Goal: Task Accomplishment & Management: Use online tool/utility

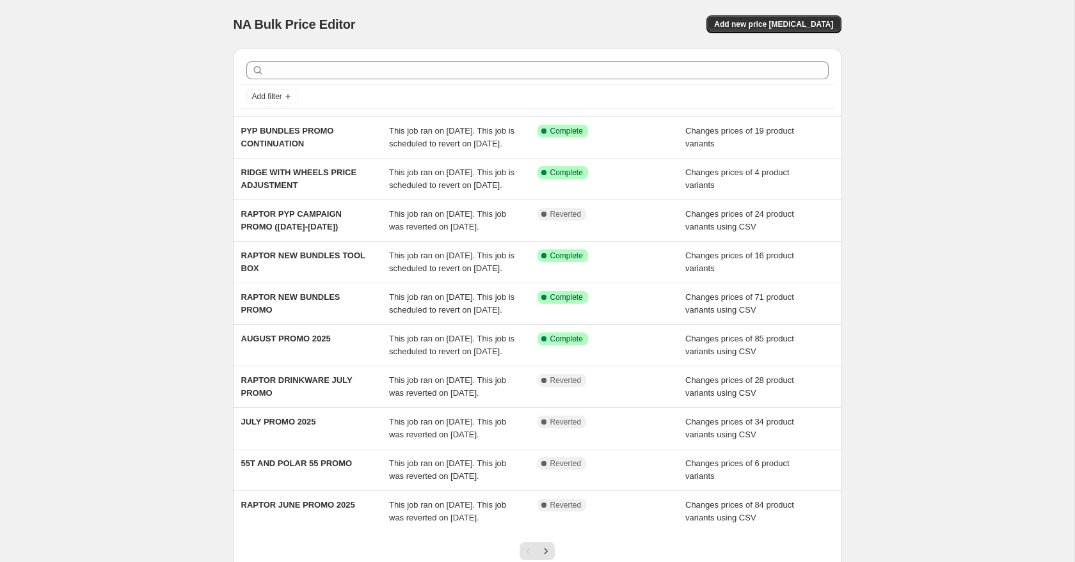
click at [669, 12] on div "NA Bulk Price Editor. This page is ready NA Bulk Price Editor Add new price [ME…" at bounding box center [538, 24] width 608 height 49
click at [747, 23] on span "Add new price [MEDICAL_DATA]" at bounding box center [773, 24] width 119 height 10
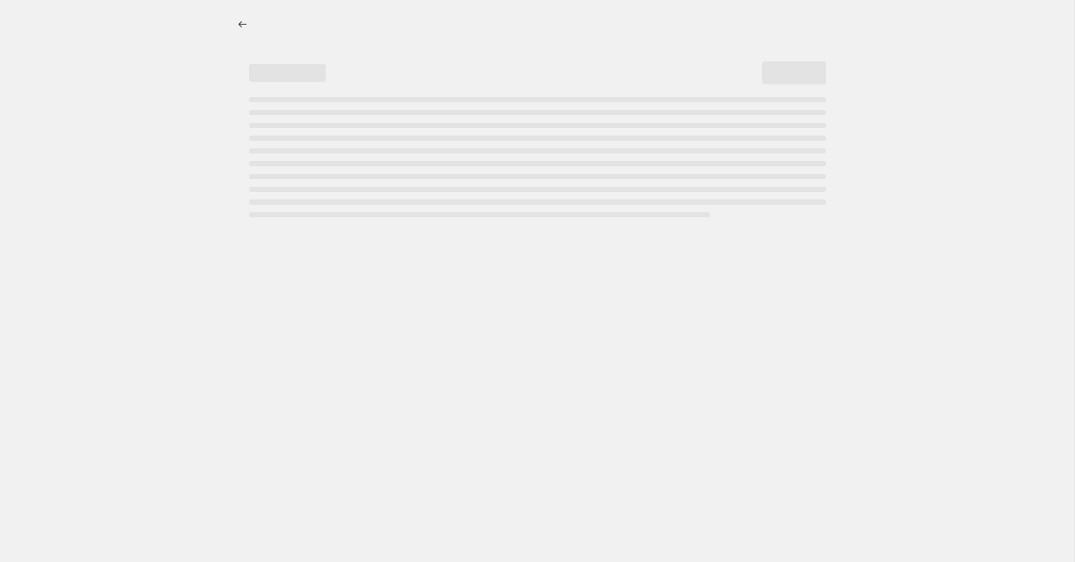
select select "percentage"
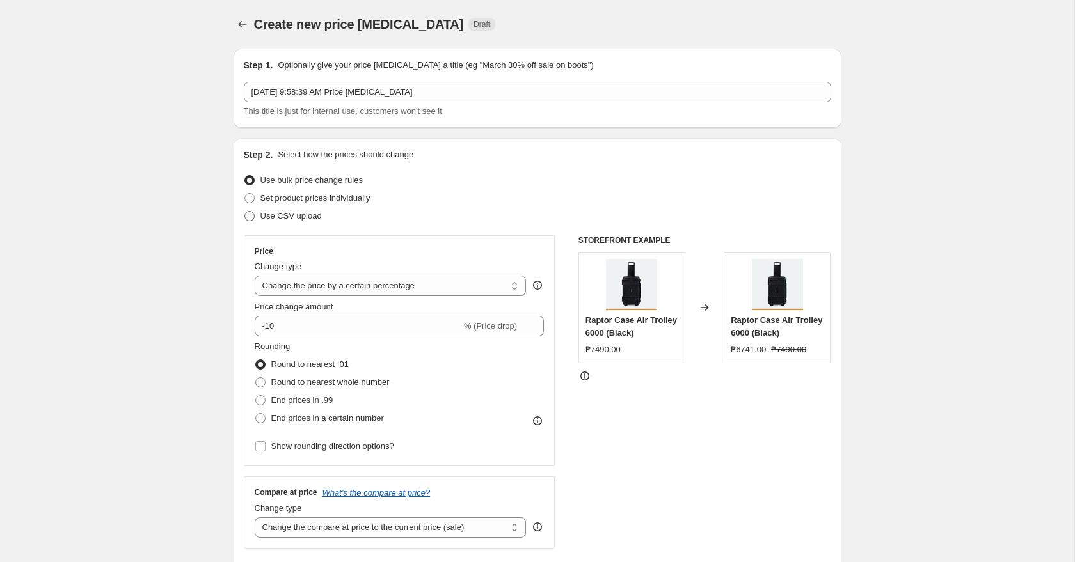
click at [307, 220] on span "Use CSV upload" at bounding box center [290, 216] width 61 height 10
click at [245, 212] on input "Use CSV upload" at bounding box center [244, 211] width 1 height 1
radio input "true"
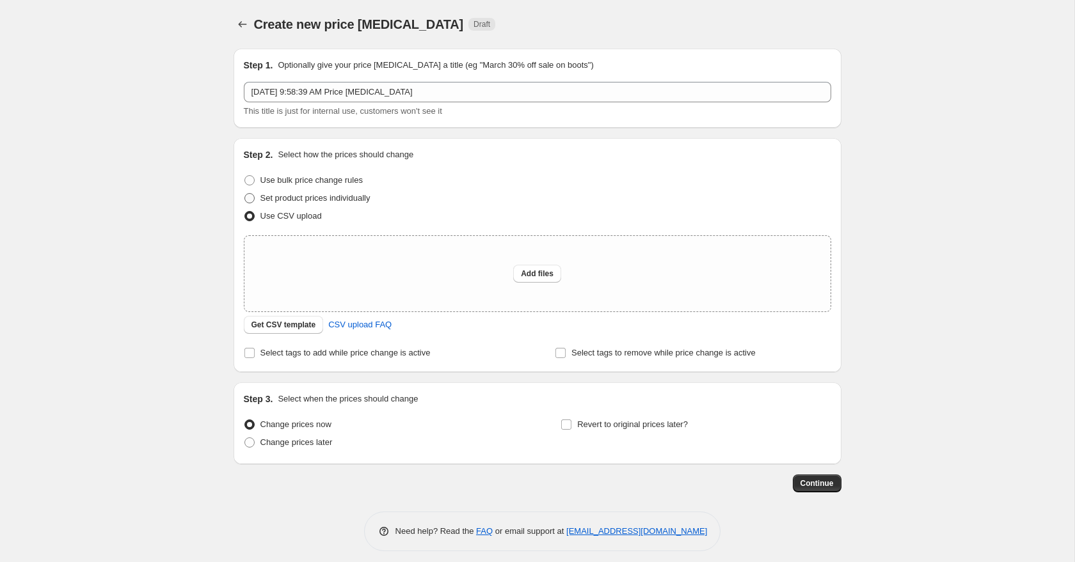
click at [307, 203] on span "Set product prices individually" at bounding box center [315, 198] width 110 height 10
click at [245, 194] on input "Set product prices individually" at bounding box center [244, 193] width 1 height 1
radio input "true"
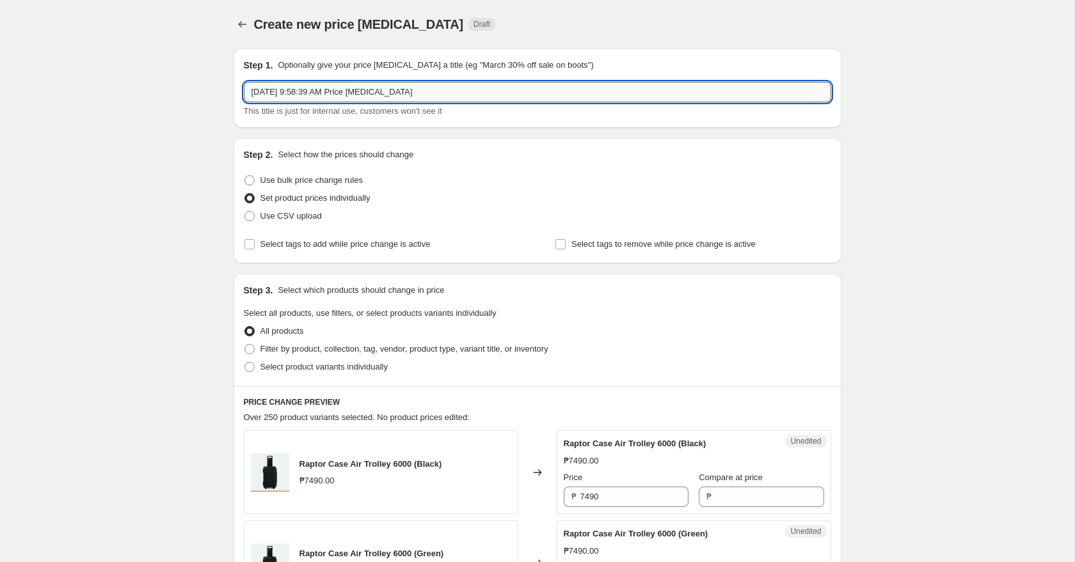
click at [393, 95] on input "[DATE] 9:58:39 AM Price [MEDICAL_DATA]" at bounding box center [537, 92] width 587 height 20
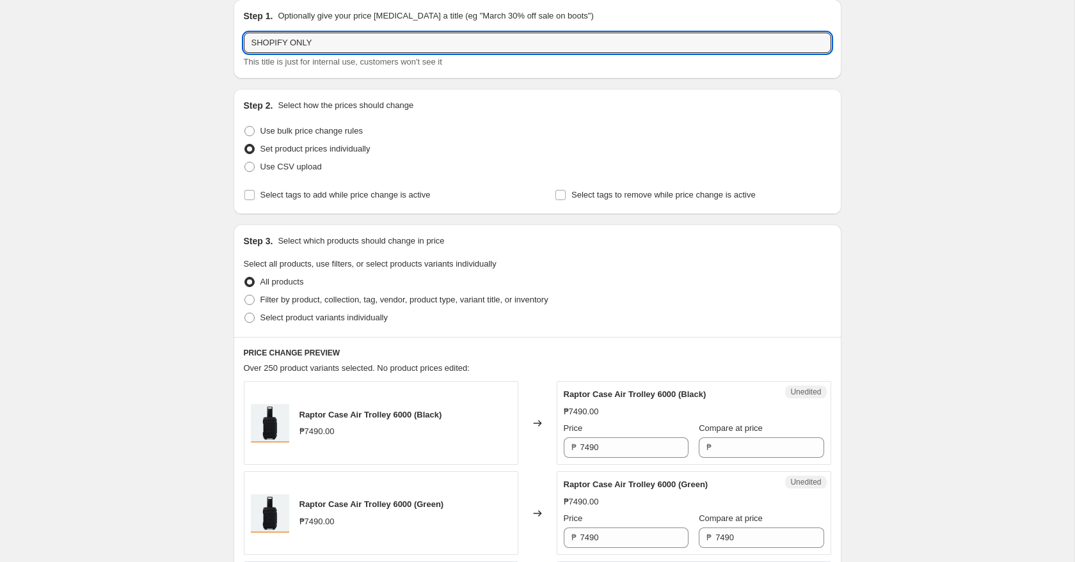
scroll to position [54, 0]
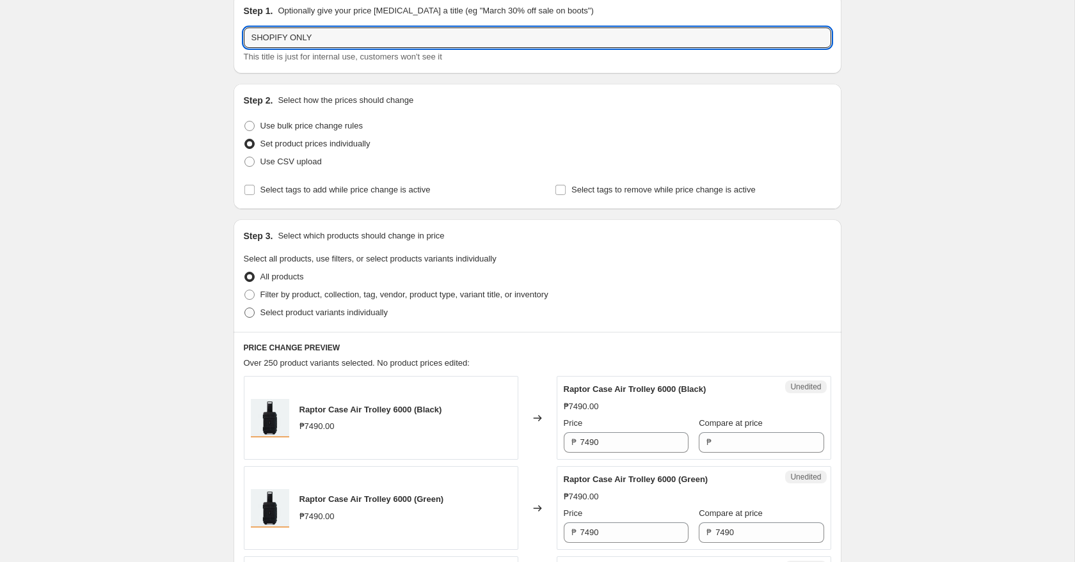
type input "SHOPIFY ONLY"
click at [334, 314] on span "Select product variants individually" at bounding box center [323, 313] width 127 height 10
click at [245, 308] on input "Select product variants individually" at bounding box center [244, 308] width 1 height 1
radio input "true"
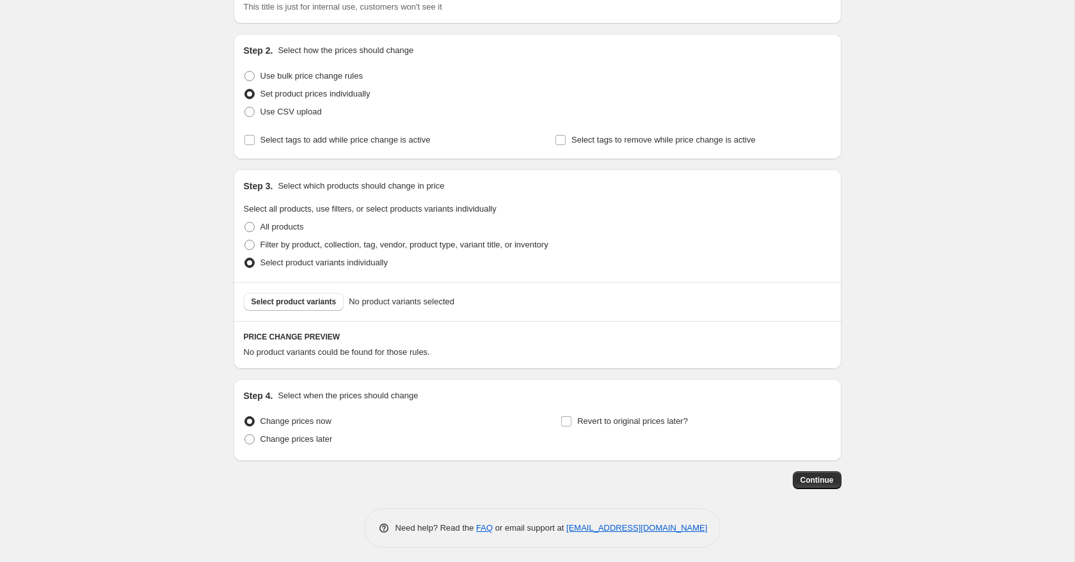
scroll to position [109, 0]
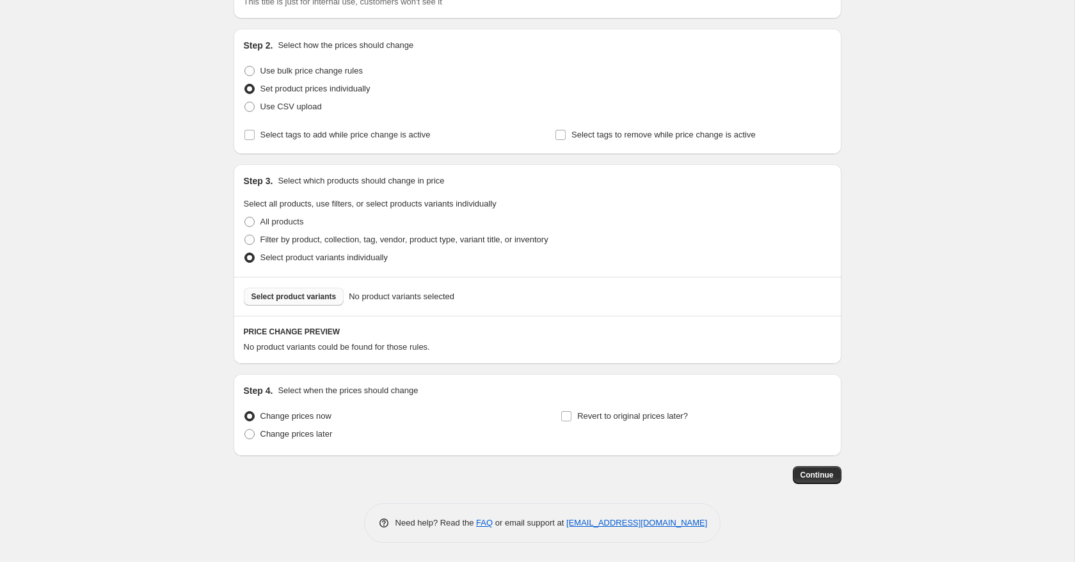
click at [303, 294] on span "Select product variants" at bounding box center [293, 297] width 85 height 10
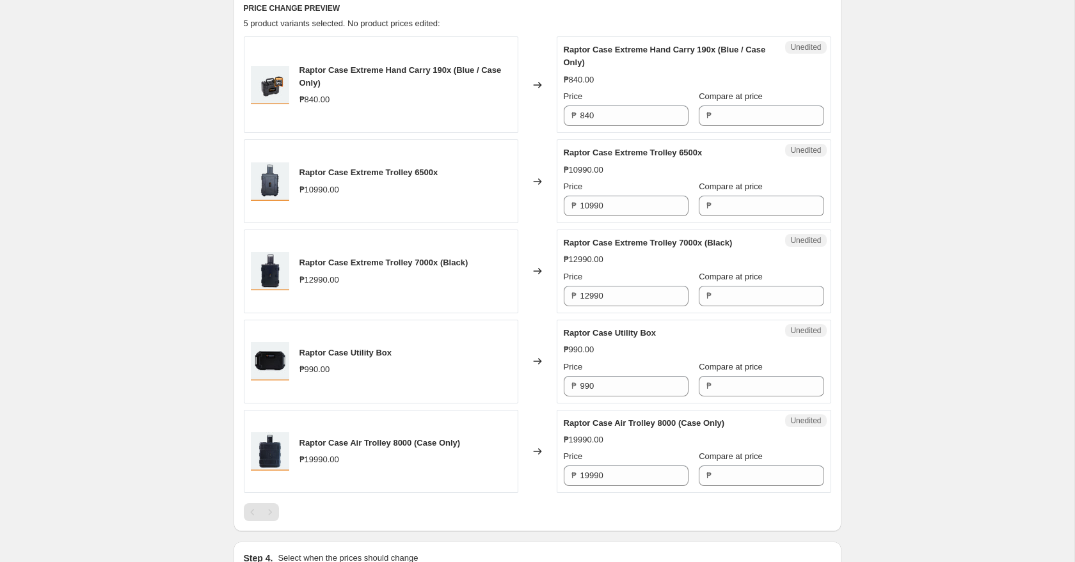
scroll to position [429, 0]
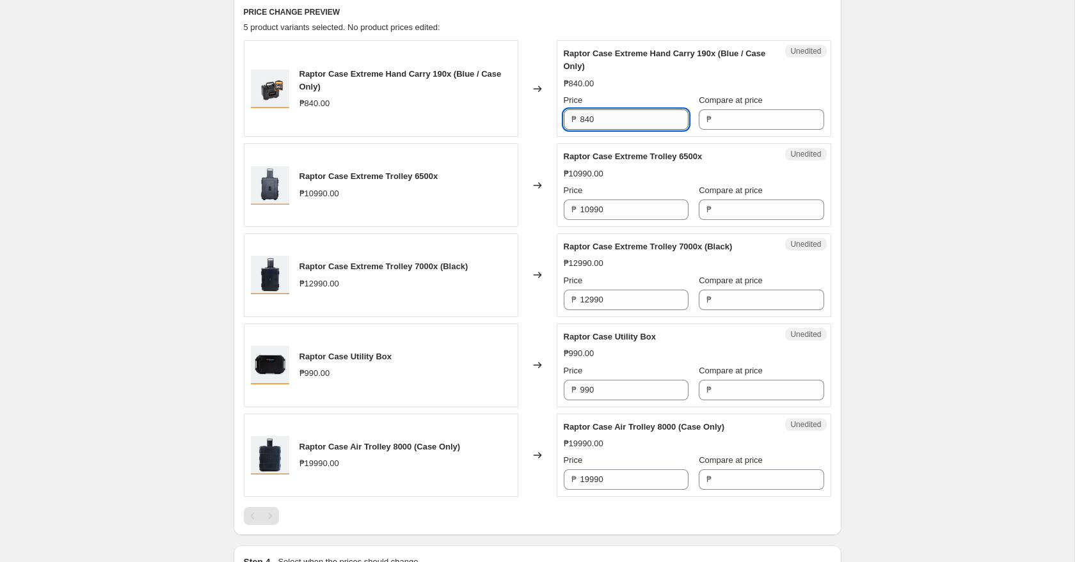
click at [628, 126] on input "840" at bounding box center [634, 119] width 108 height 20
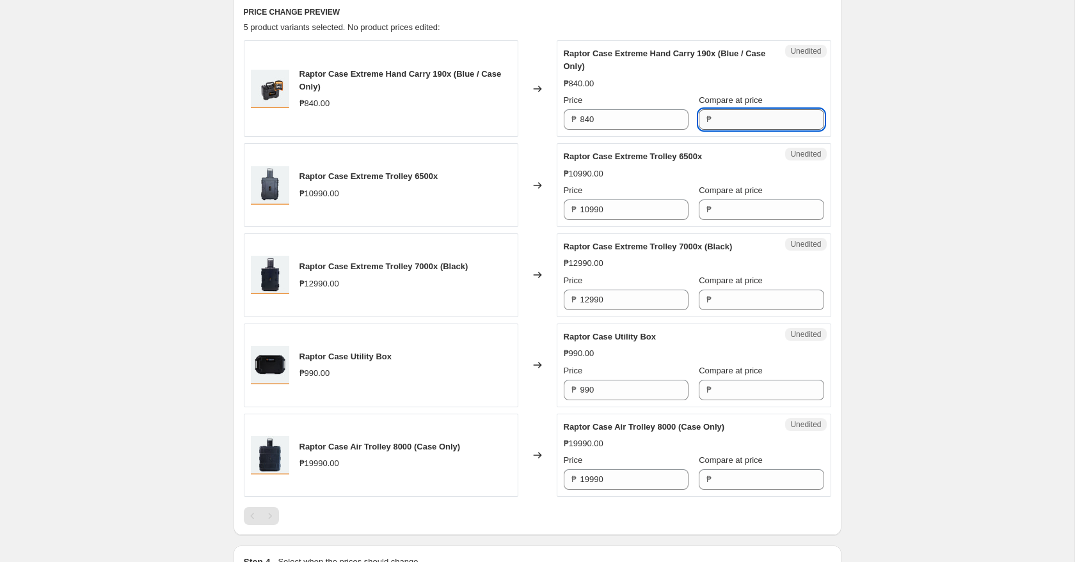
click at [717, 115] on input "Compare at price" at bounding box center [769, 119] width 108 height 20
paste input "840"
type input "840"
click at [628, 120] on input "840" at bounding box center [634, 119] width 108 height 20
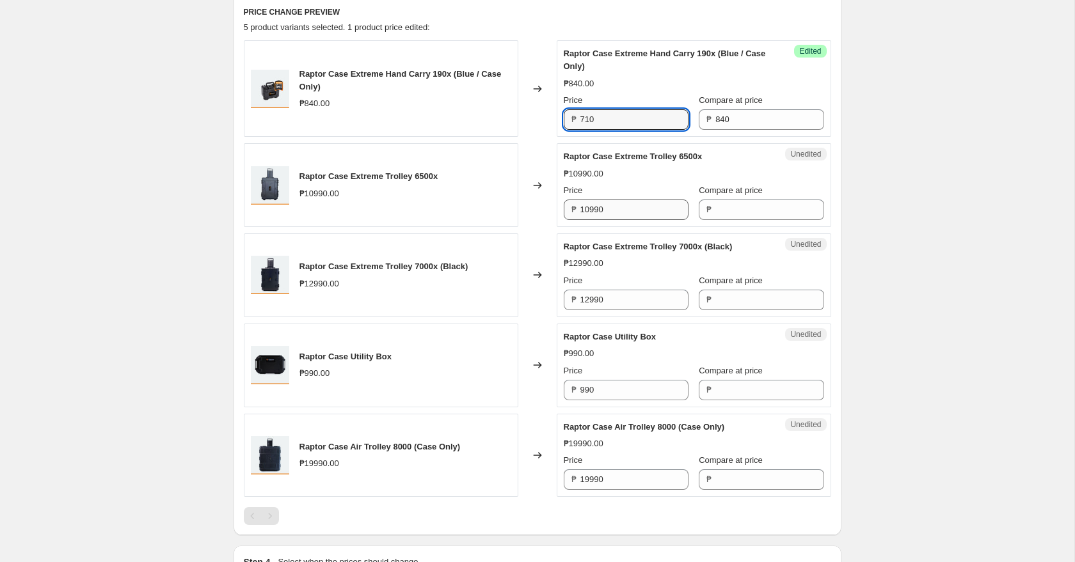
type input "710"
click at [626, 212] on input "10990" at bounding box center [634, 210] width 108 height 20
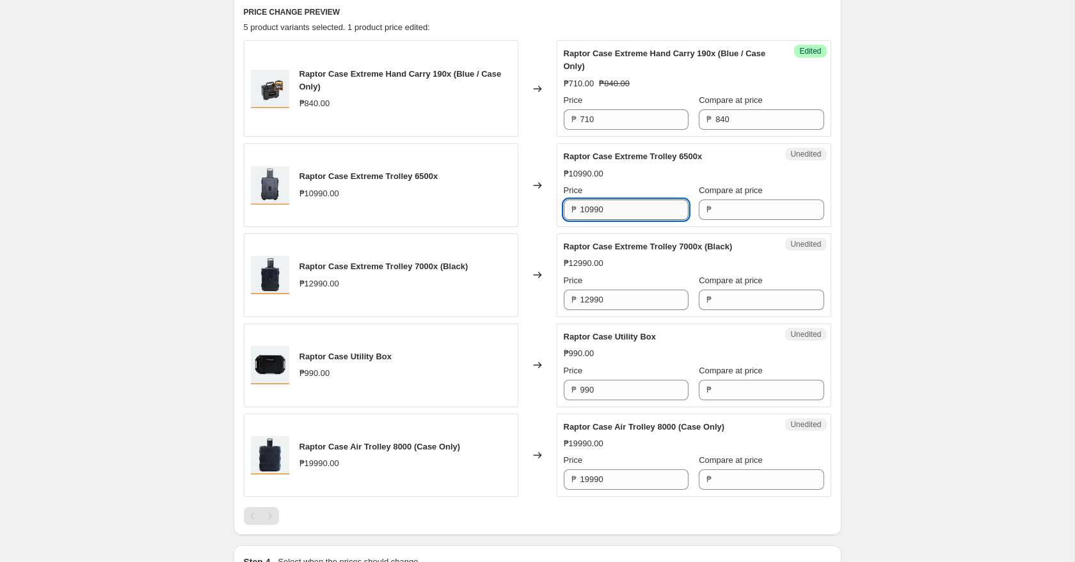
click at [626, 212] on input "10990" at bounding box center [634, 210] width 108 height 20
click at [739, 213] on input "Compare at price" at bounding box center [769, 210] width 108 height 20
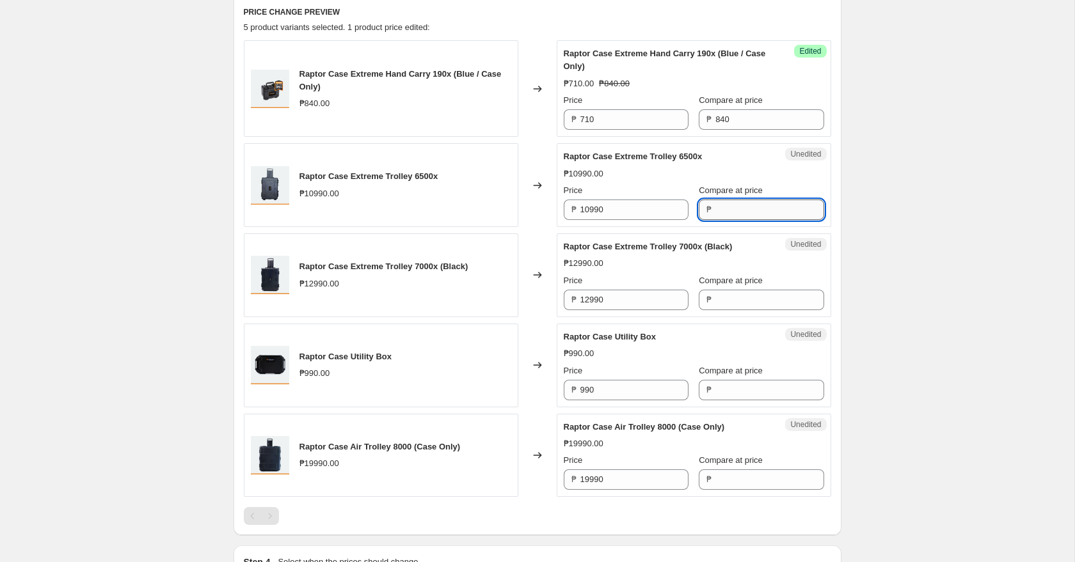
paste input "10990"
type input "10990"
click at [627, 201] on input "10990" at bounding box center [634, 210] width 108 height 20
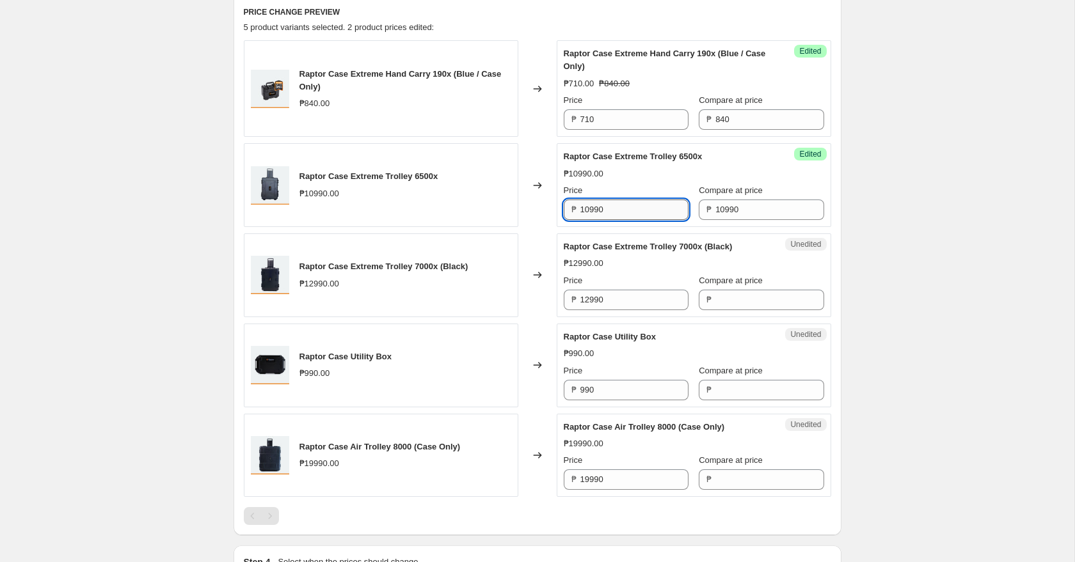
click at [627, 201] on input "10990" at bounding box center [634, 210] width 108 height 20
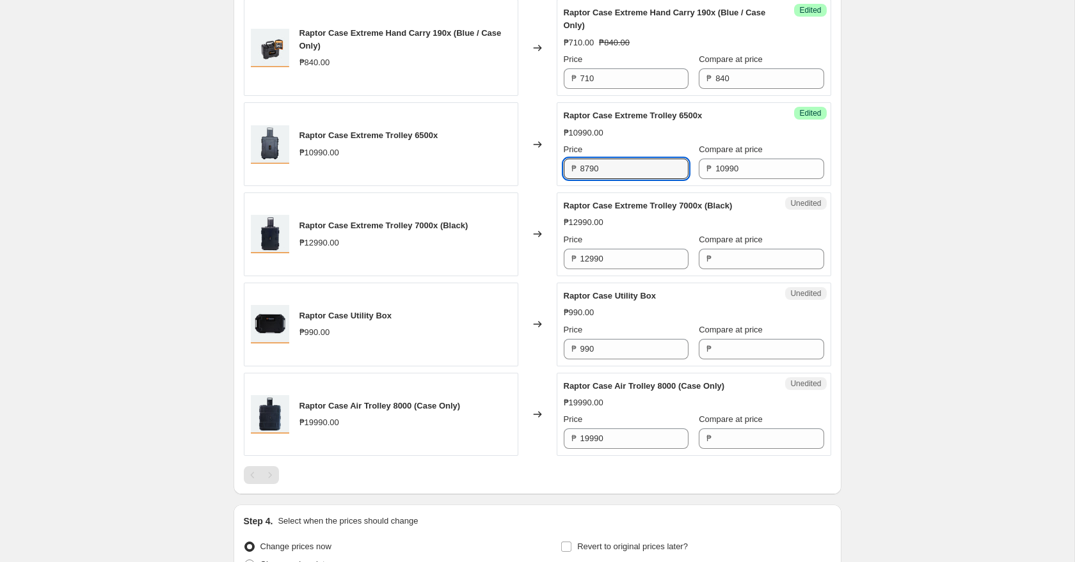
scroll to position [478, 0]
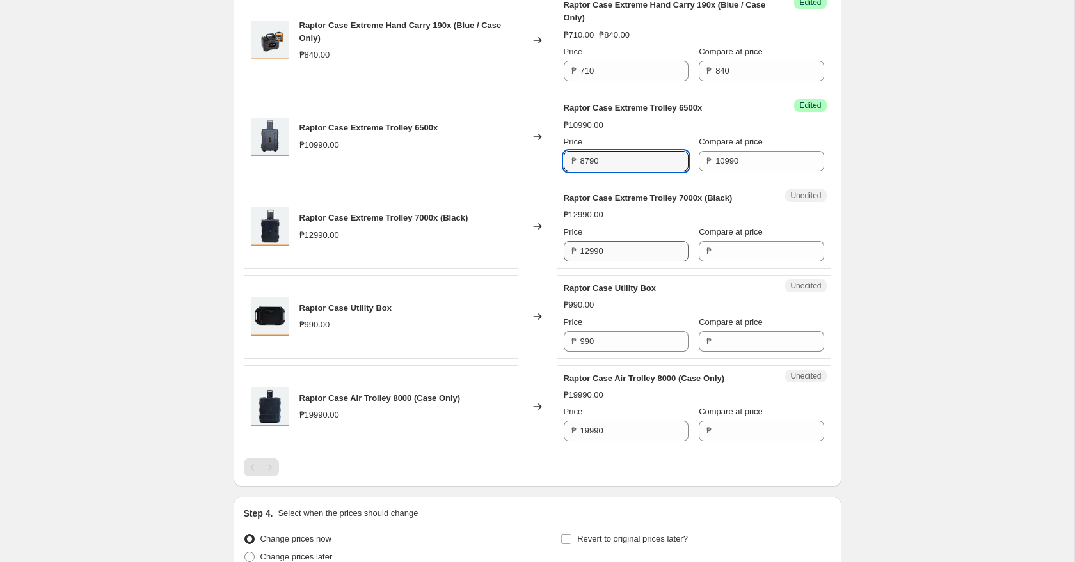
type input "8790"
click at [633, 250] on input "12990" at bounding box center [634, 251] width 108 height 20
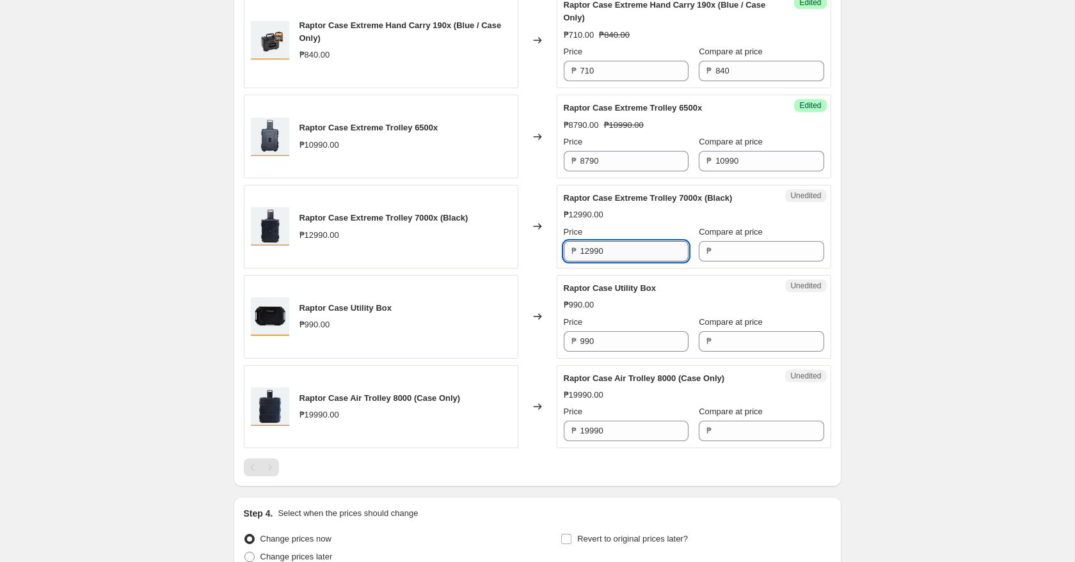
click at [633, 250] on input "12990" at bounding box center [634, 251] width 108 height 20
click at [715, 253] on input "Compare at price" at bounding box center [769, 251] width 108 height 20
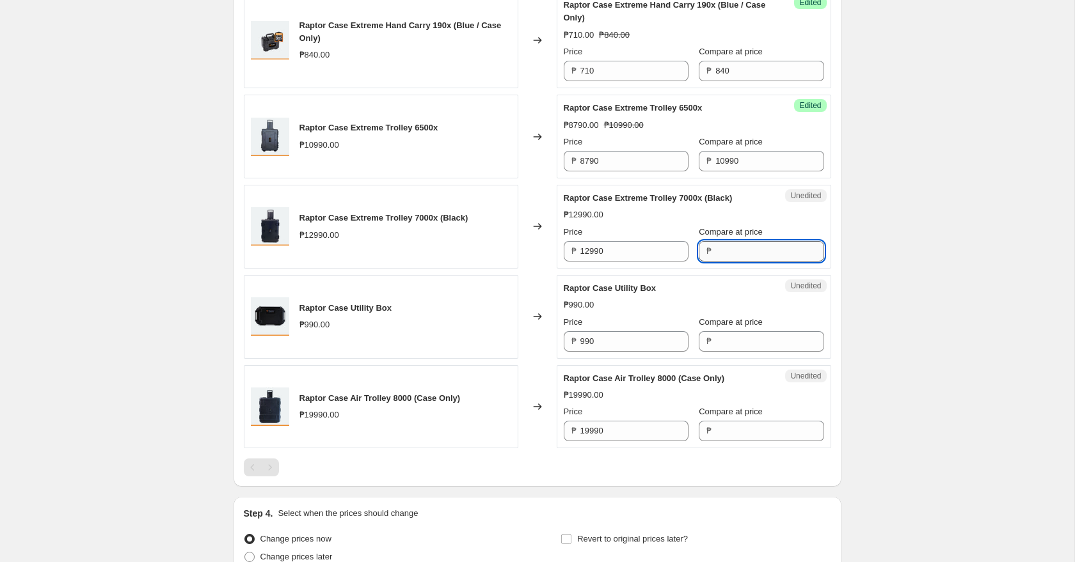
paste input "12990"
type input "12990"
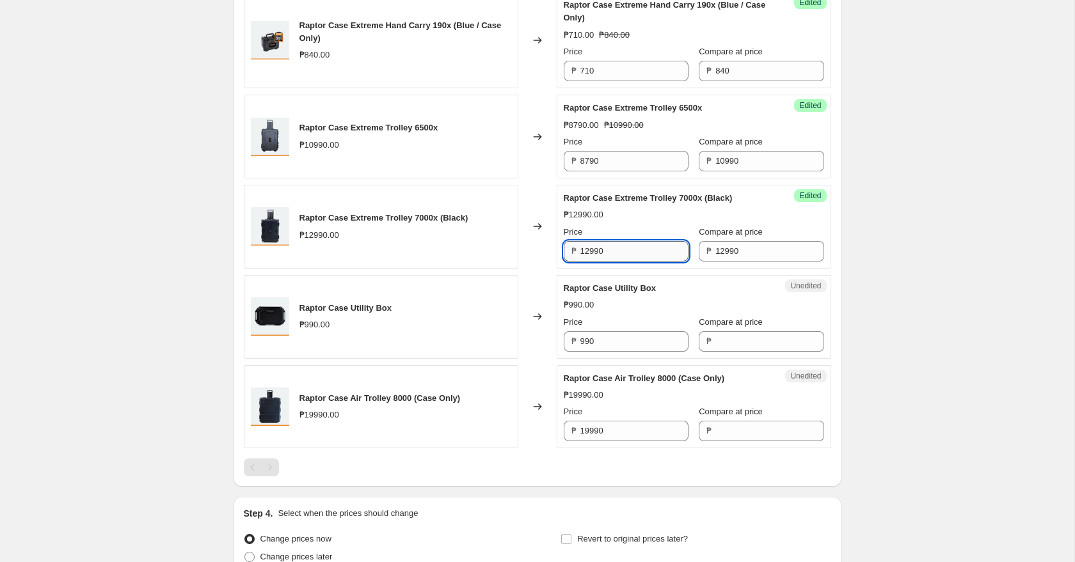
click at [631, 254] on input "12990" at bounding box center [634, 251] width 108 height 20
type input "10390"
click at [630, 354] on div "Unedited Raptor Case Utility Box ₱990.00 Price ₱ 990 Compare at price ₱" at bounding box center [694, 317] width 275 height 84
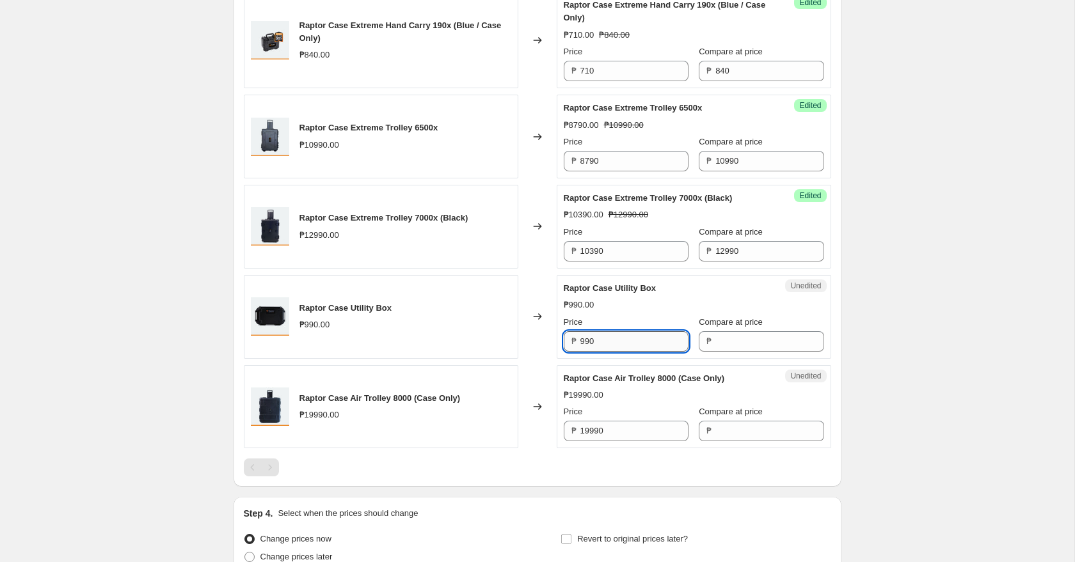
click at [630, 344] on input "990" at bounding box center [634, 341] width 108 height 20
click at [722, 338] on input "Compare at price" at bounding box center [769, 341] width 108 height 20
paste input "990"
type input "990"
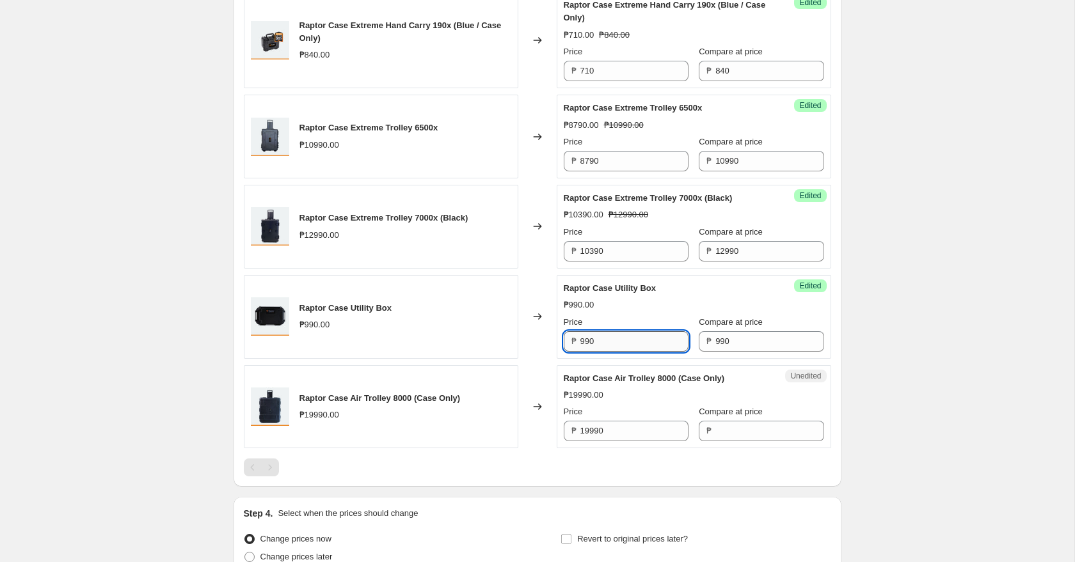
click at [628, 335] on input "990" at bounding box center [634, 341] width 108 height 20
type input "890"
click at [632, 431] on input "19990" at bounding box center [634, 431] width 108 height 20
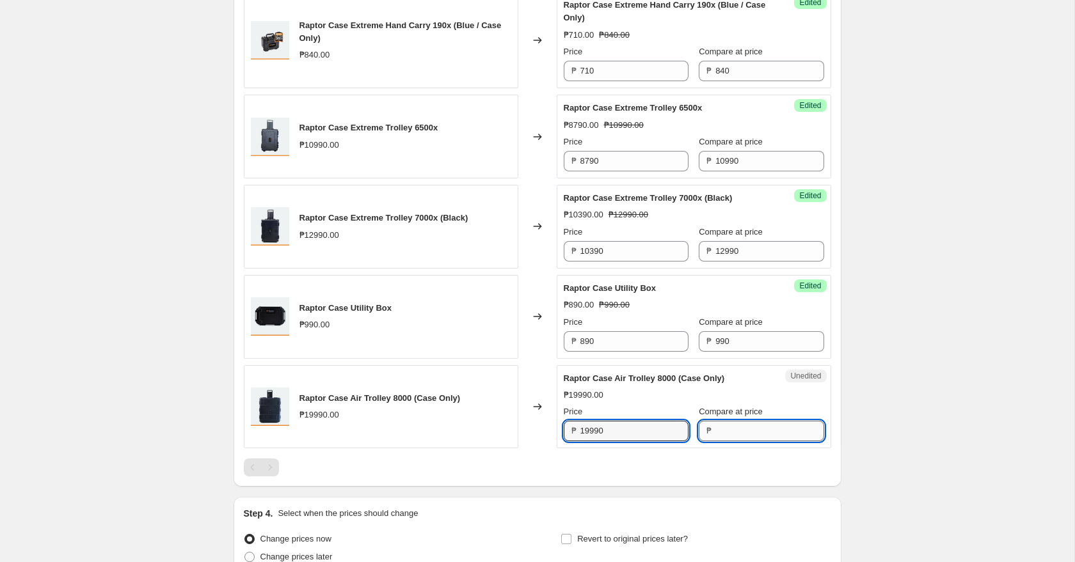
click at [726, 435] on input "Compare at price" at bounding box center [769, 431] width 108 height 20
paste input "19990"
type input "19990"
click at [635, 426] on input "19990" at bounding box center [634, 431] width 108 height 20
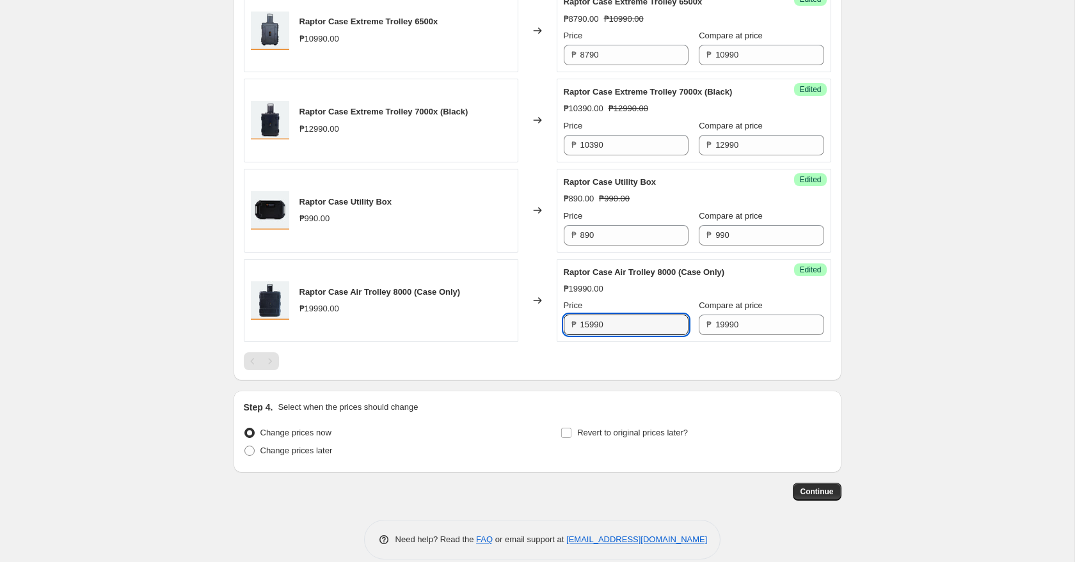
scroll to position [601, 0]
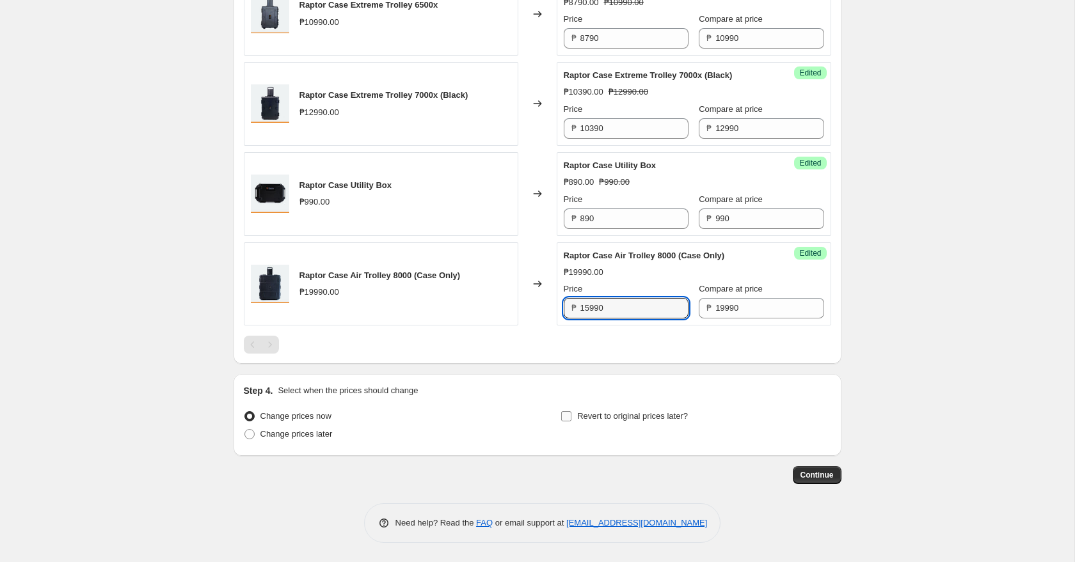
type input "15990"
click at [656, 420] on span "Revert to original prices later?" at bounding box center [632, 416] width 111 height 10
click at [571, 420] on input "Revert to original prices later?" at bounding box center [566, 416] width 10 height 10
checkbox input "true"
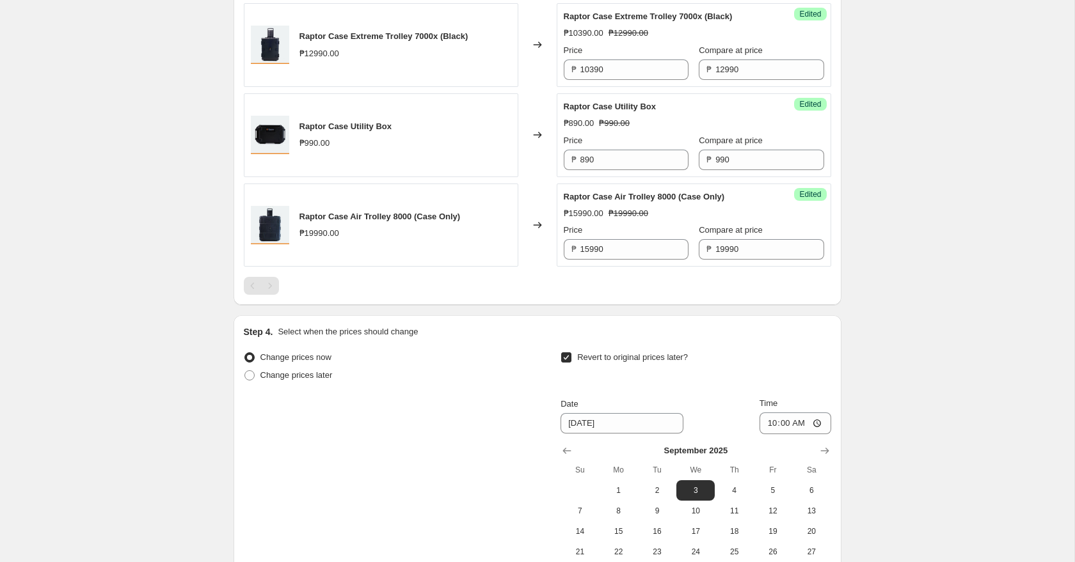
scroll to position [724, 0]
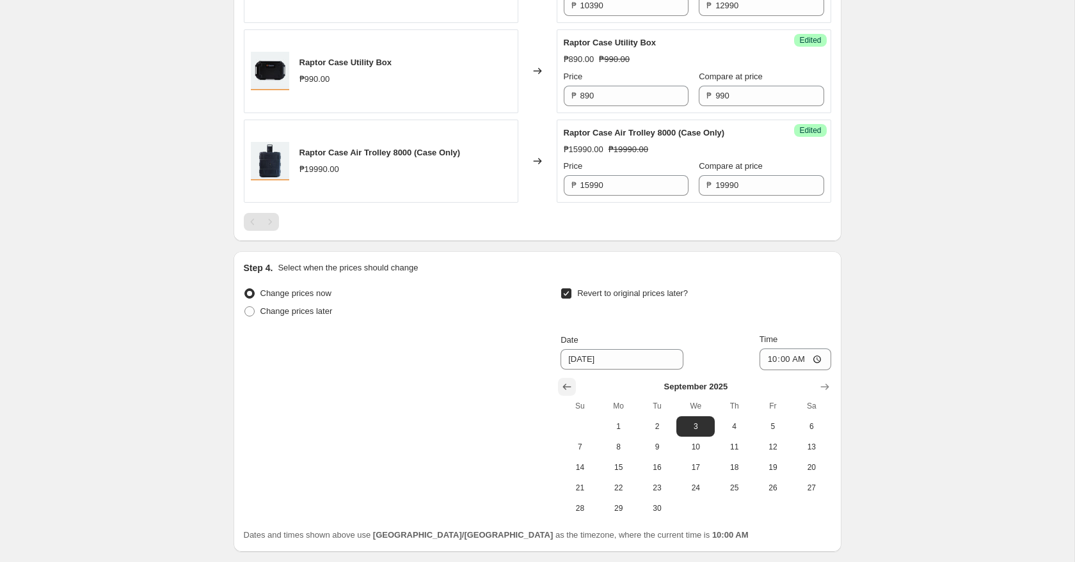
click at [564, 381] on icon "Show previous month, August 2025" at bounding box center [567, 387] width 13 height 13
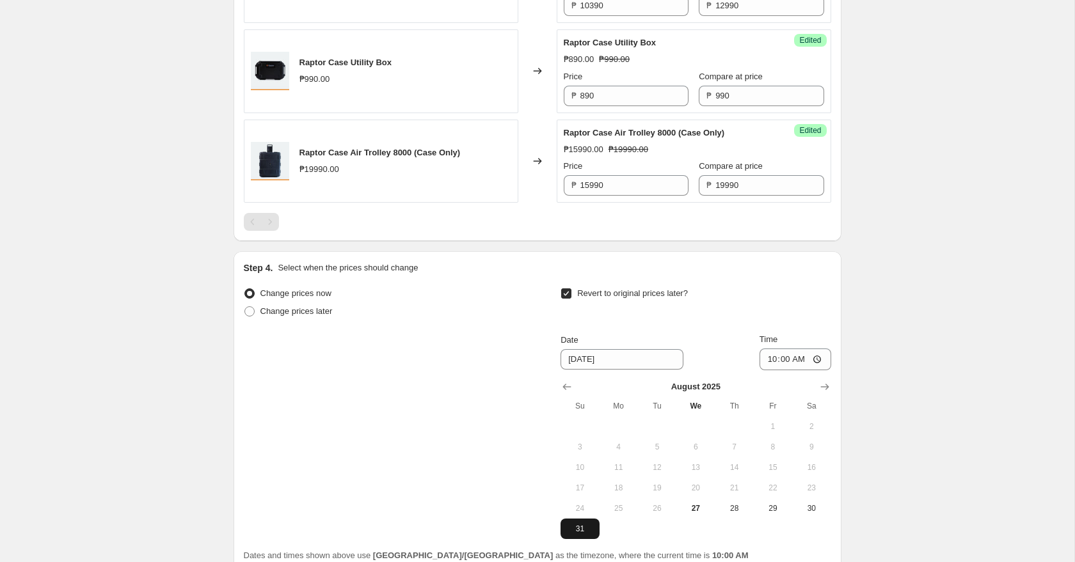
click at [576, 530] on span "31" at bounding box center [580, 529] width 28 height 10
type input "[DATE]"
click at [772, 366] on input "10:00" at bounding box center [796, 360] width 72 height 22
type input "23:59"
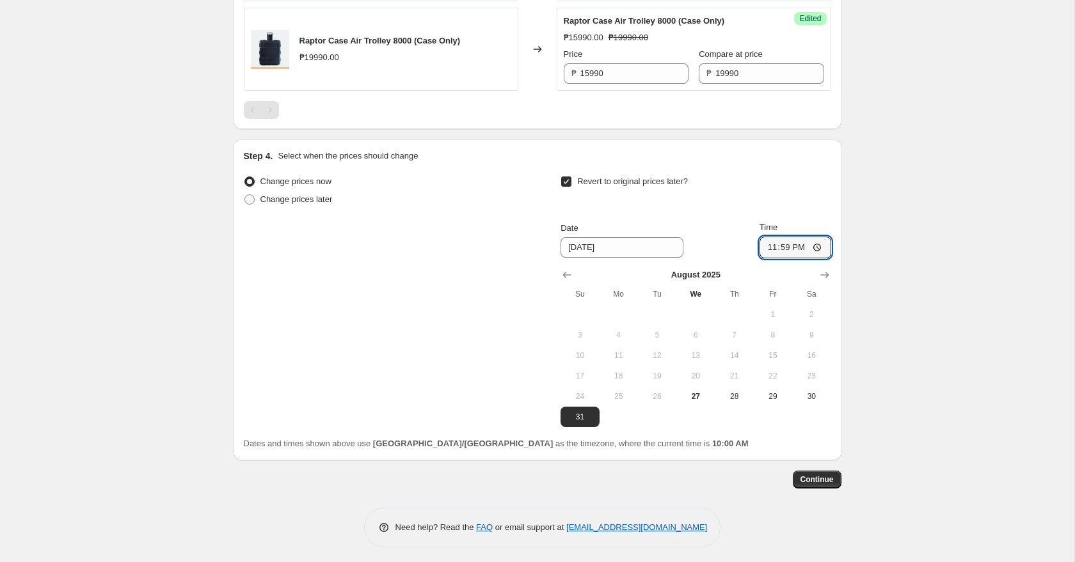
scroll to position [840, 0]
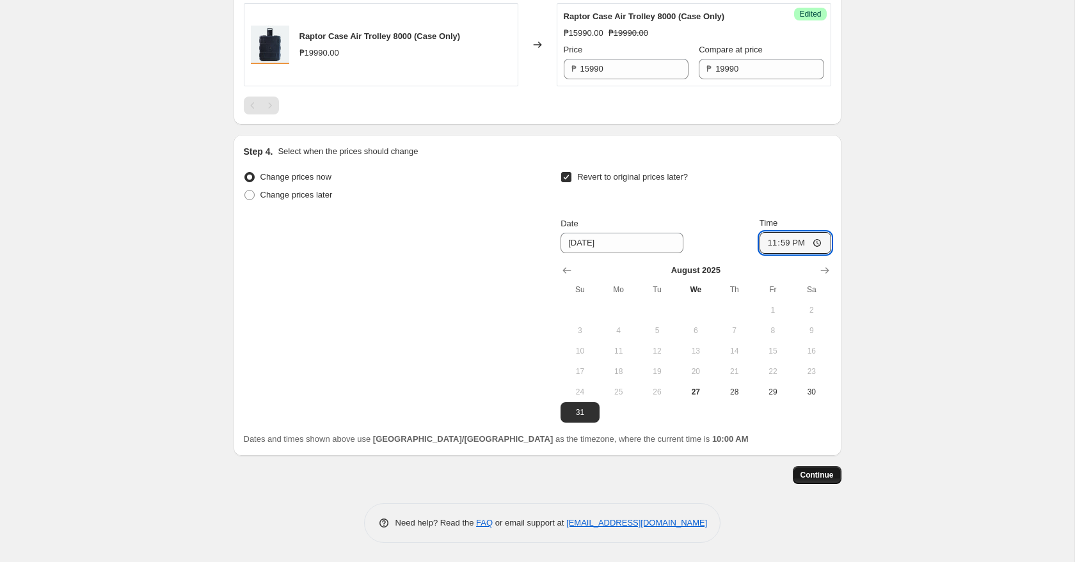
click at [829, 471] on span "Continue" at bounding box center [816, 475] width 33 height 10
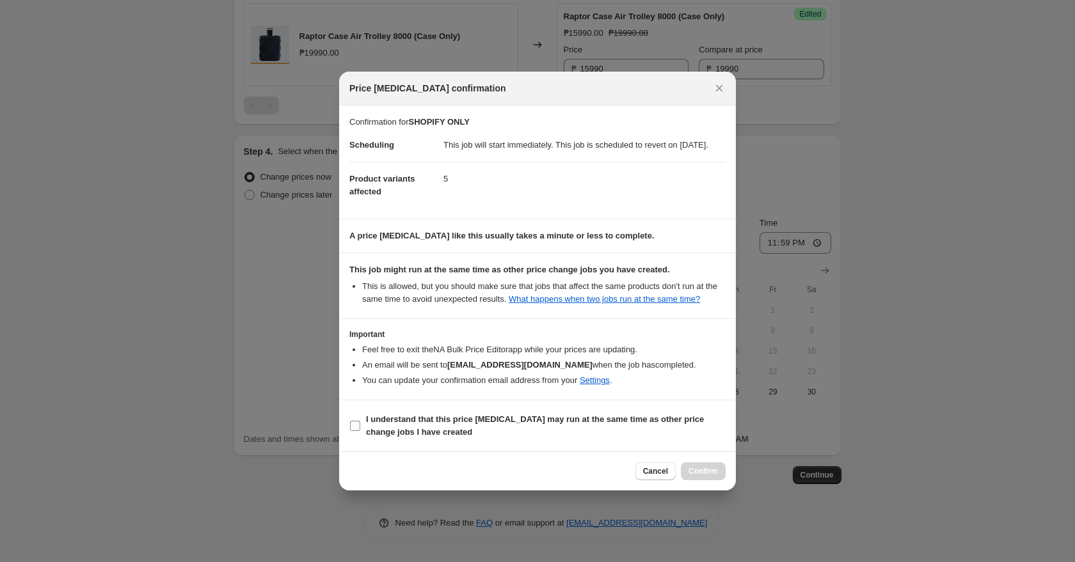
click at [357, 431] on input "I understand that this price [MEDICAL_DATA] may run at the same time as other p…" at bounding box center [355, 426] width 10 height 10
checkbox input "true"
click at [713, 481] on button "Confirm" at bounding box center [703, 472] width 45 height 18
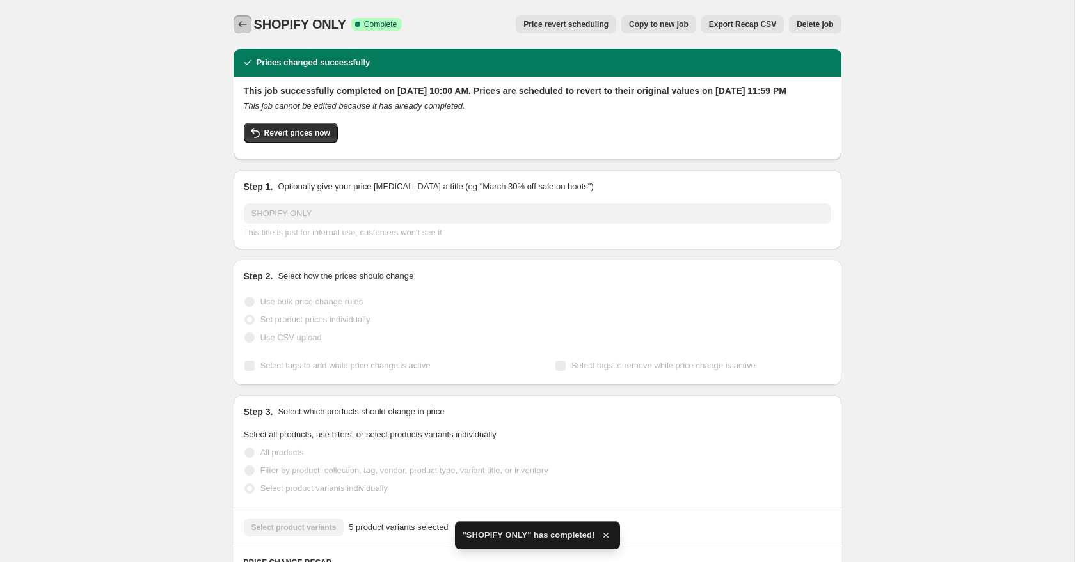
click at [245, 24] on icon "Price change jobs" at bounding box center [242, 24] width 8 height 6
